Goal: Navigation & Orientation: Find specific page/section

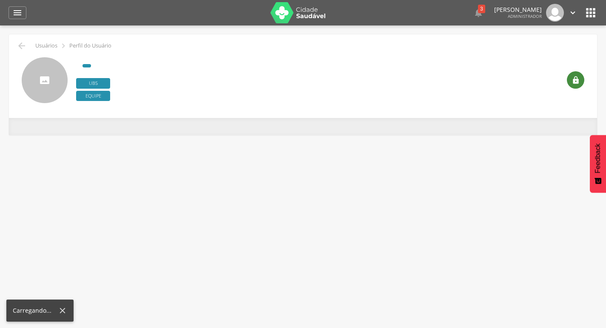
click at [572, 83] on icon "" at bounding box center [575, 80] width 8 height 8
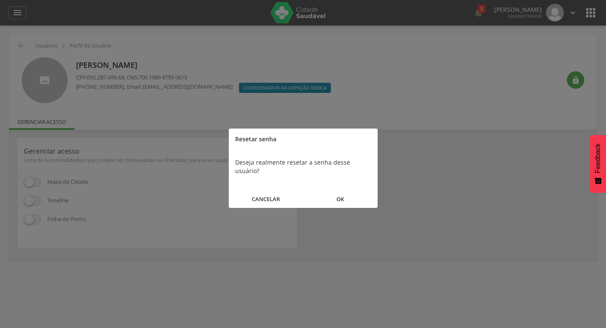
click at [349, 193] on button "OK" at bounding box center [340, 199] width 74 height 18
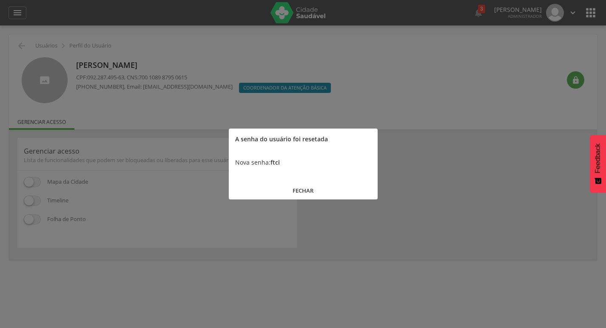
click at [279, 161] on b "ftci" at bounding box center [274, 163] width 9 height 8
copy b "ftci"
click at [88, 9] on div at bounding box center [303, 164] width 606 height 328
click at [302, 188] on button "FECHAR" at bounding box center [303, 191] width 149 height 18
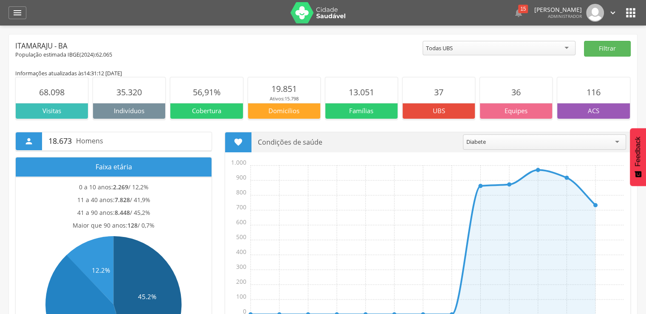
click at [632, 13] on icon "" at bounding box center [631, 13] width 14 height 14
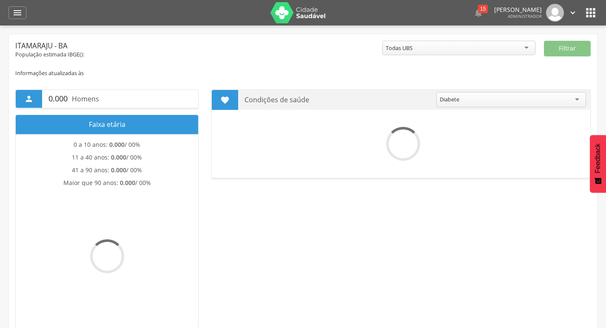
click at [590, 17] on icon "" at bounding box center [590, 13] width 14 height 14
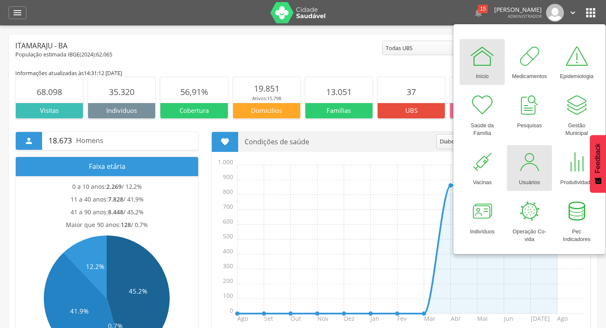
click at [529, 168] on div at bounding box center [528, 162] width 25 height 25
